Goal: Information Seeking & Learning: Check status

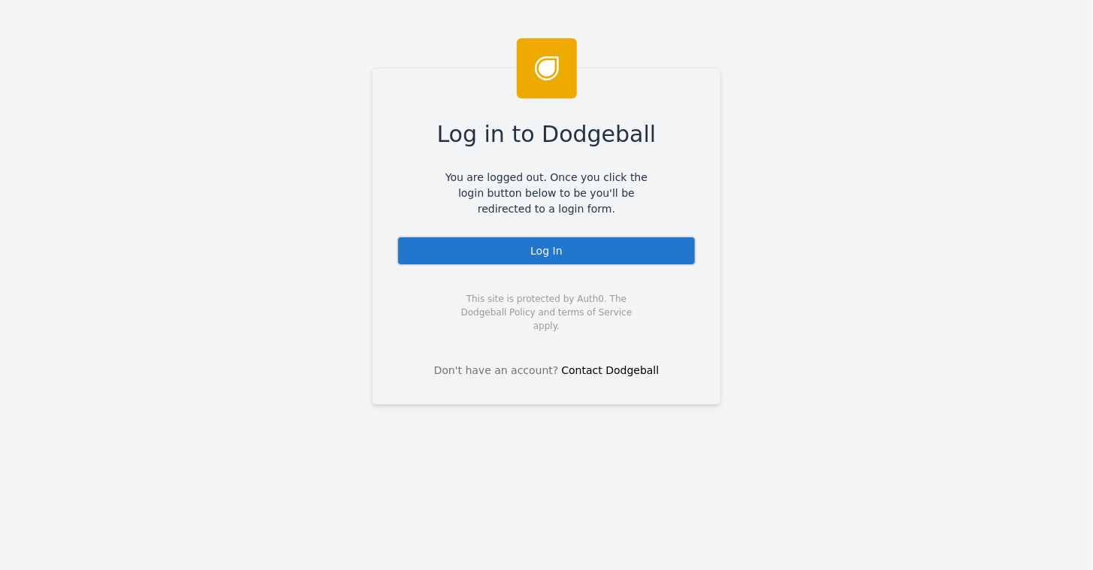
click at [562, 249] on div "Log In" at bounding box center [546, 251] width 300 height 30
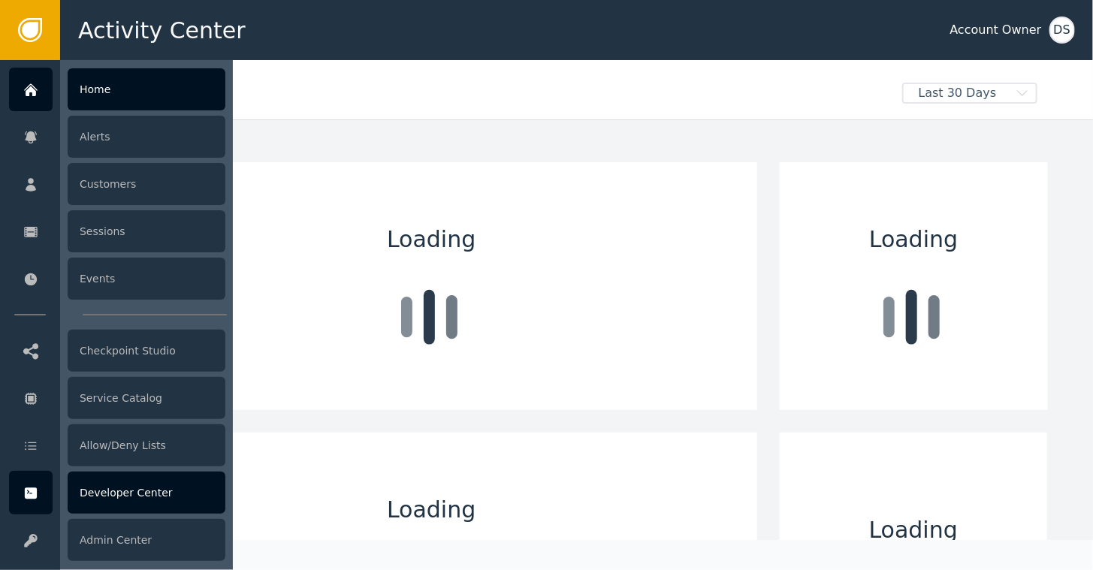
click at [115, 500] on div "Developer Center" at bounding box center [147, 493] width 158 height 42
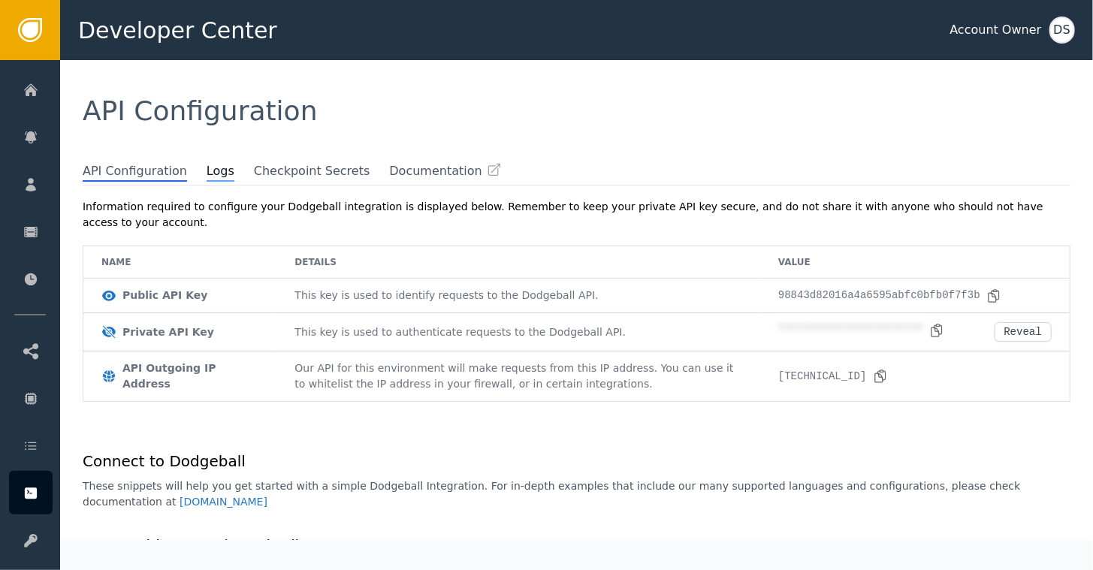
click at [206, 174] on span "Logs" at bounding box center [220, 172] width 28 height 20
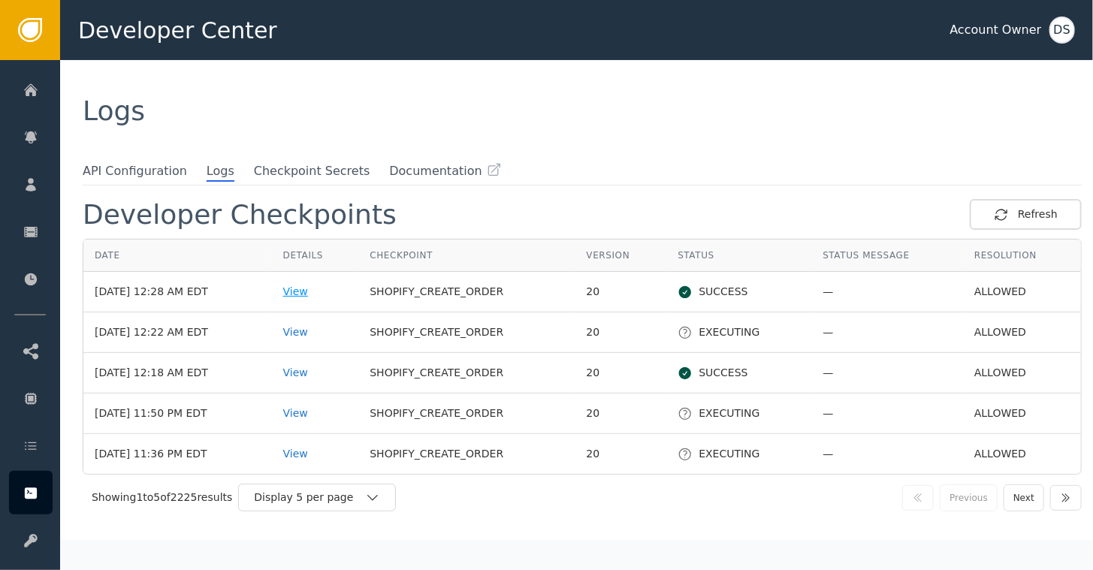
click at [312, 293] on div "View" at bounding box center [315, 292] width 65 height 16
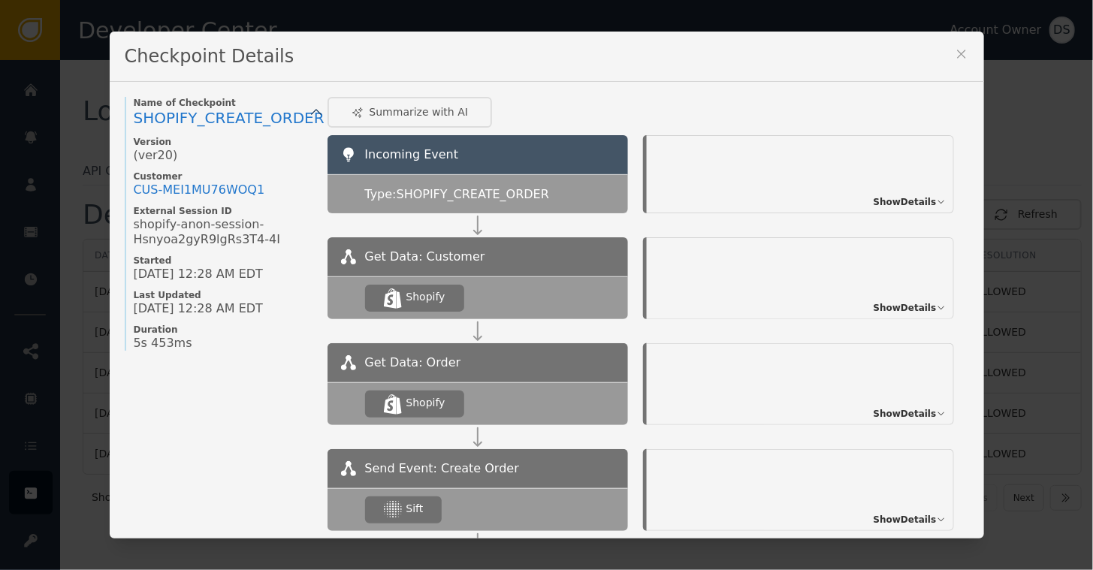
click at [954, 54] on icon at bounding box center [961, 54] width 15 height 15
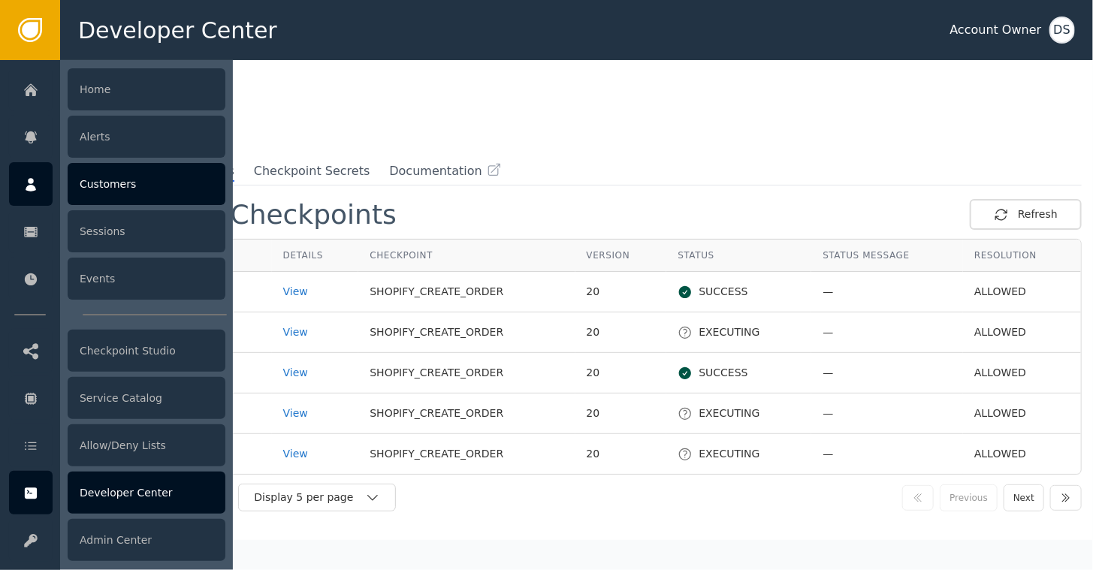
click at [91, 182] on div "Customers" at bounding box center [147, 184] width 158 height 42
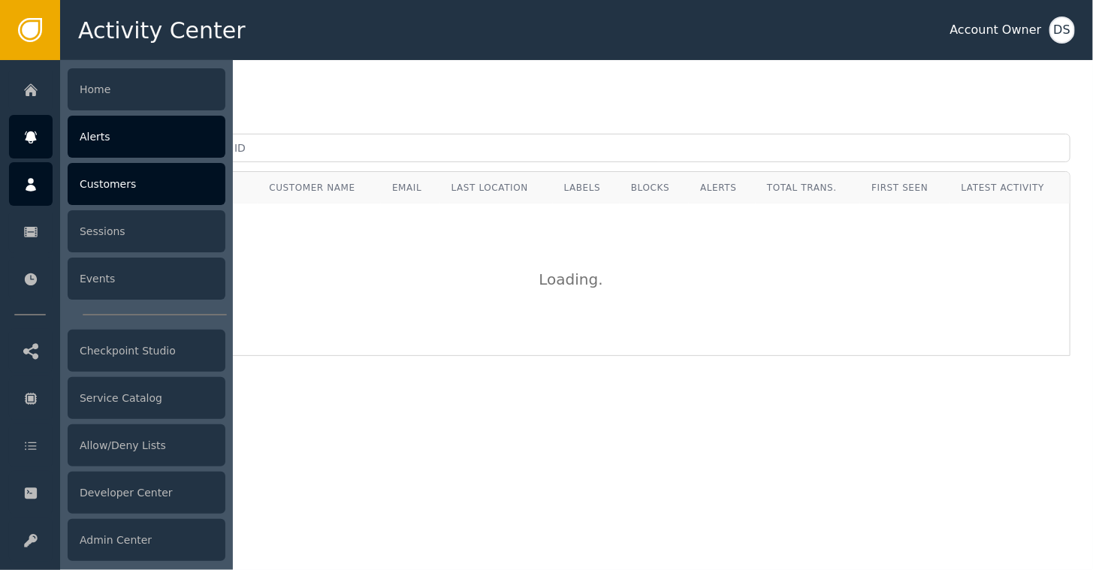
click at [104, 129] on div "Alerts" at bounding box center [147, 137] width 158 height 42
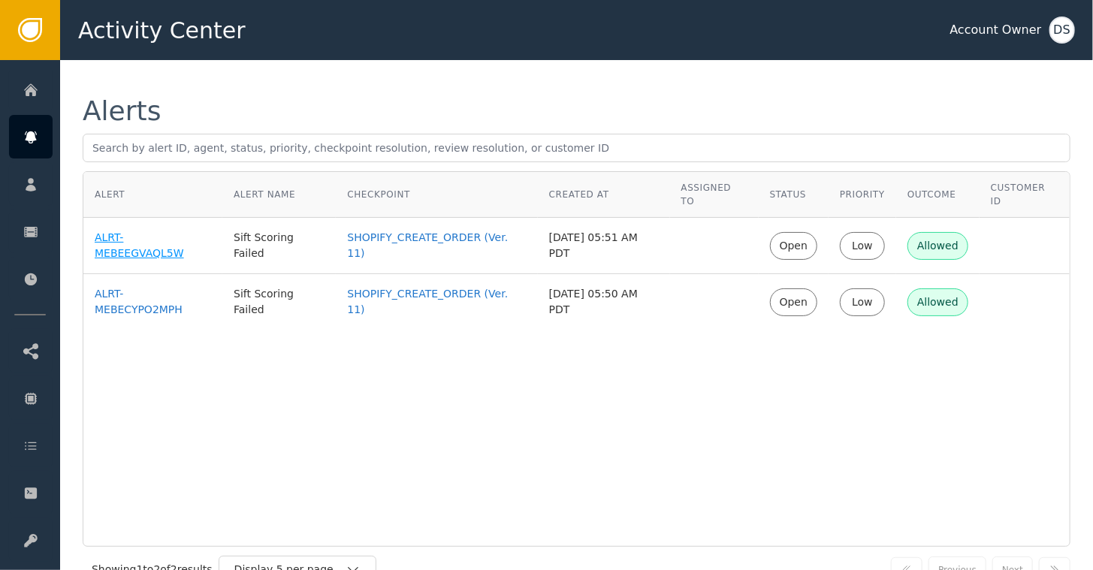
click at [186, 230] on div "ALRT-MEBEEGVAQL5W" at bounding box center [153, 246] width 116 height 32
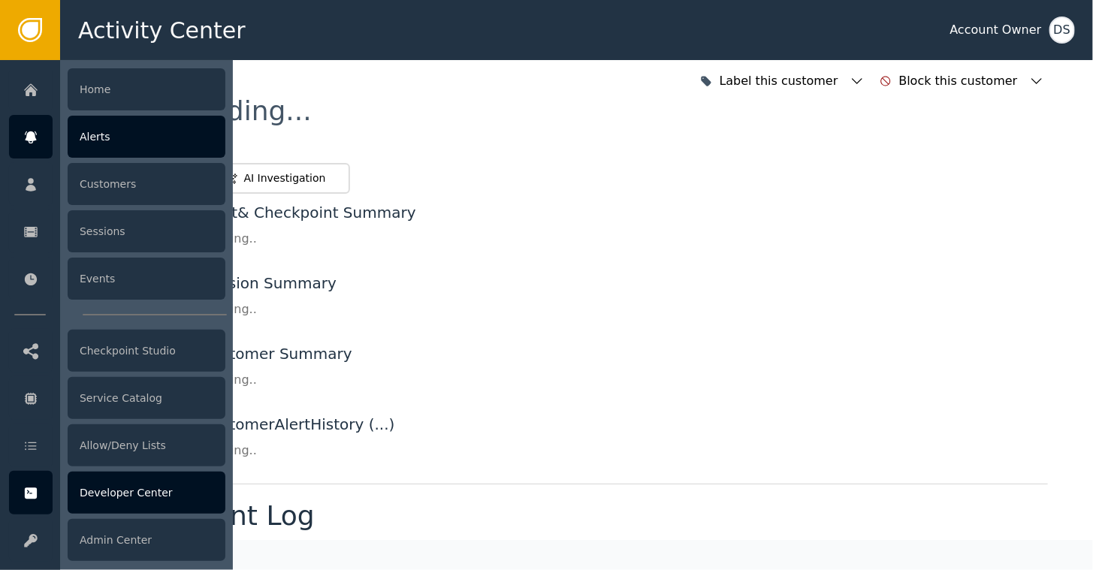
click at [25, 490] on icon at bounding box center [31, 493] width 12 height 11
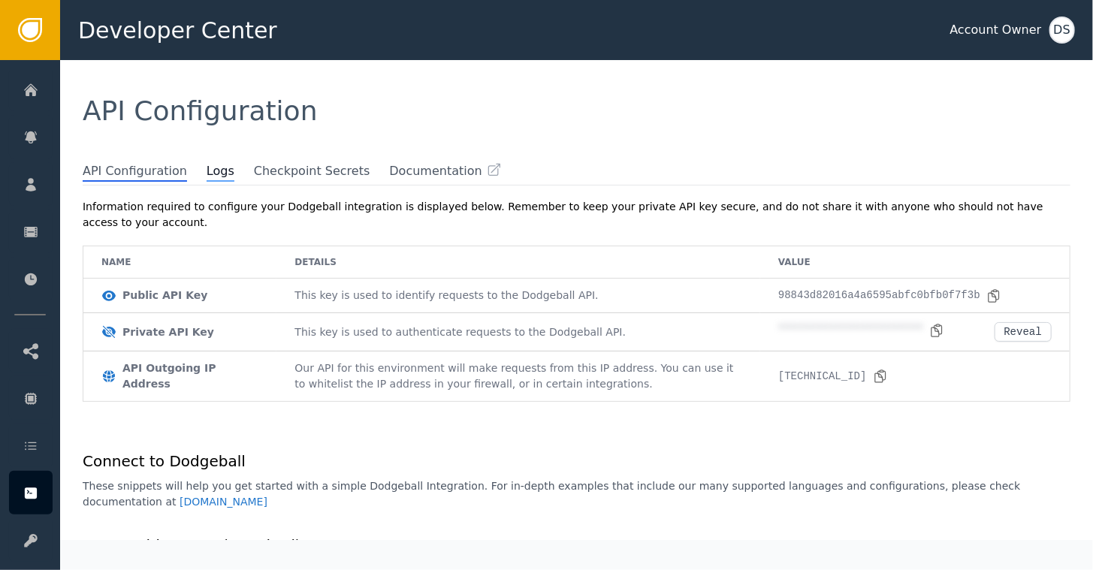
click at [206, 172] on span "Logs" at bounding box center [220, 172] width 28 height 20
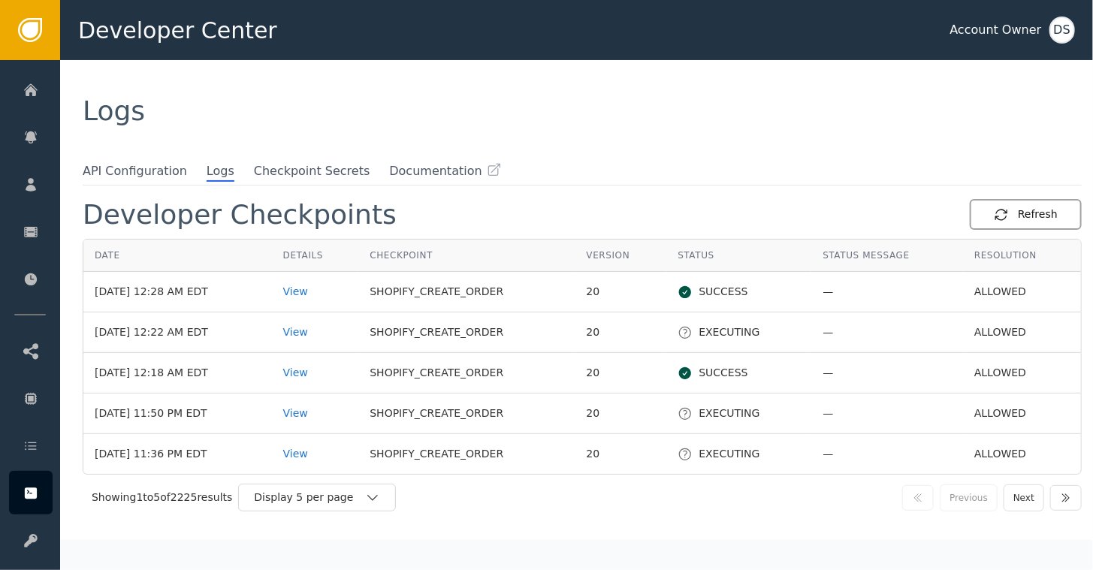
click at [1020, 212] on div "Refresh" at bounding box center [1025, 214] width 64 height 16
click at [1031, 213] on div "Refresh" at bounding box center [1025, 214] width 64 height 16
click at [1068, 30] on div "DS" at bounding box center [1062, 30] width 26 height 27
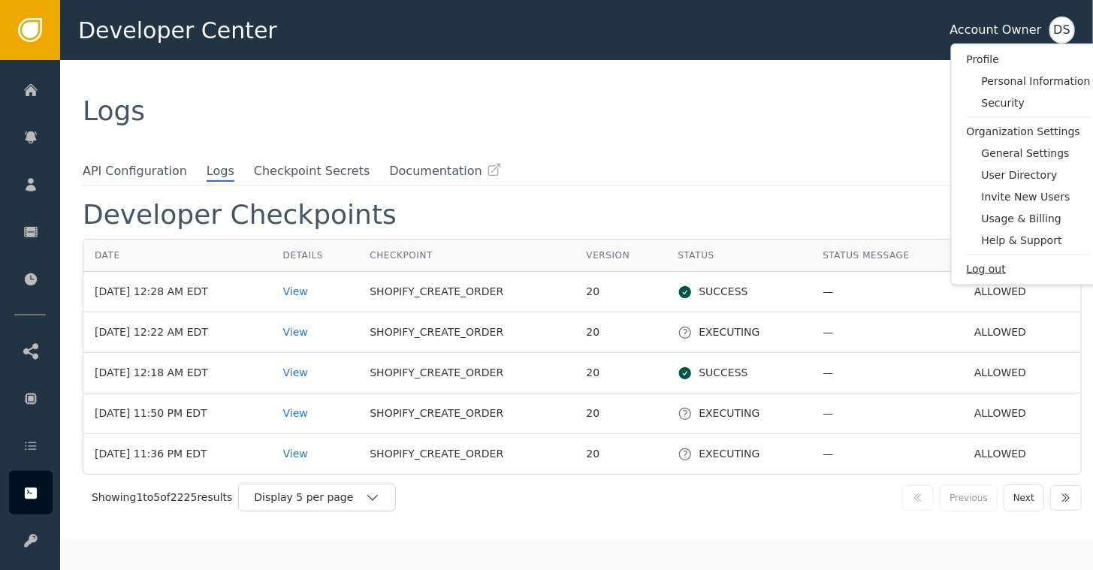
click at [985, 263] on span "Log out" at bounding box center [1028, 269] width 124 height 16
